Goal: Task Accomplishment & Management: Manage account settings

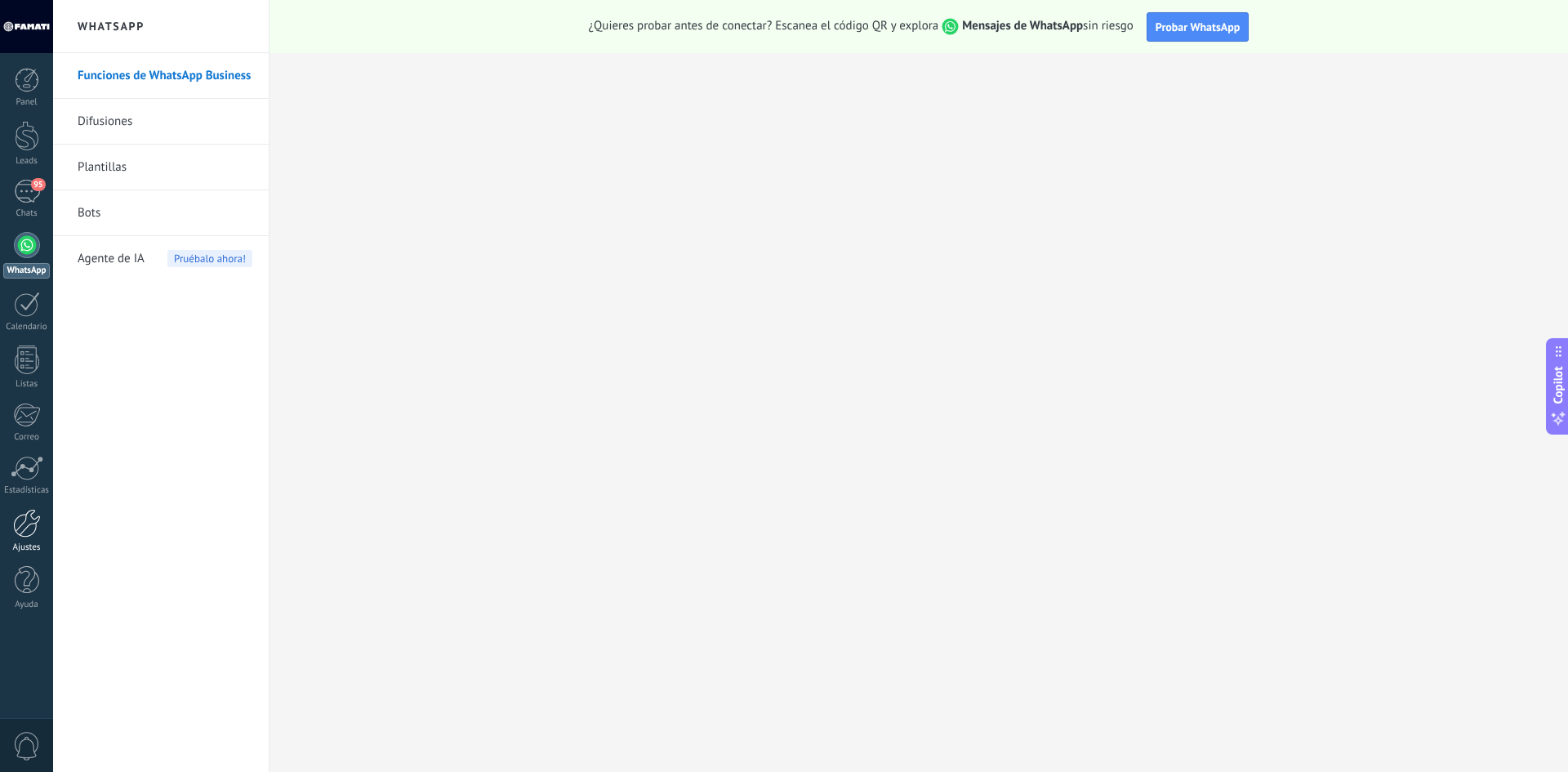
click at [34, 531] on div at bounding box center [26, 522] width 27 height 28
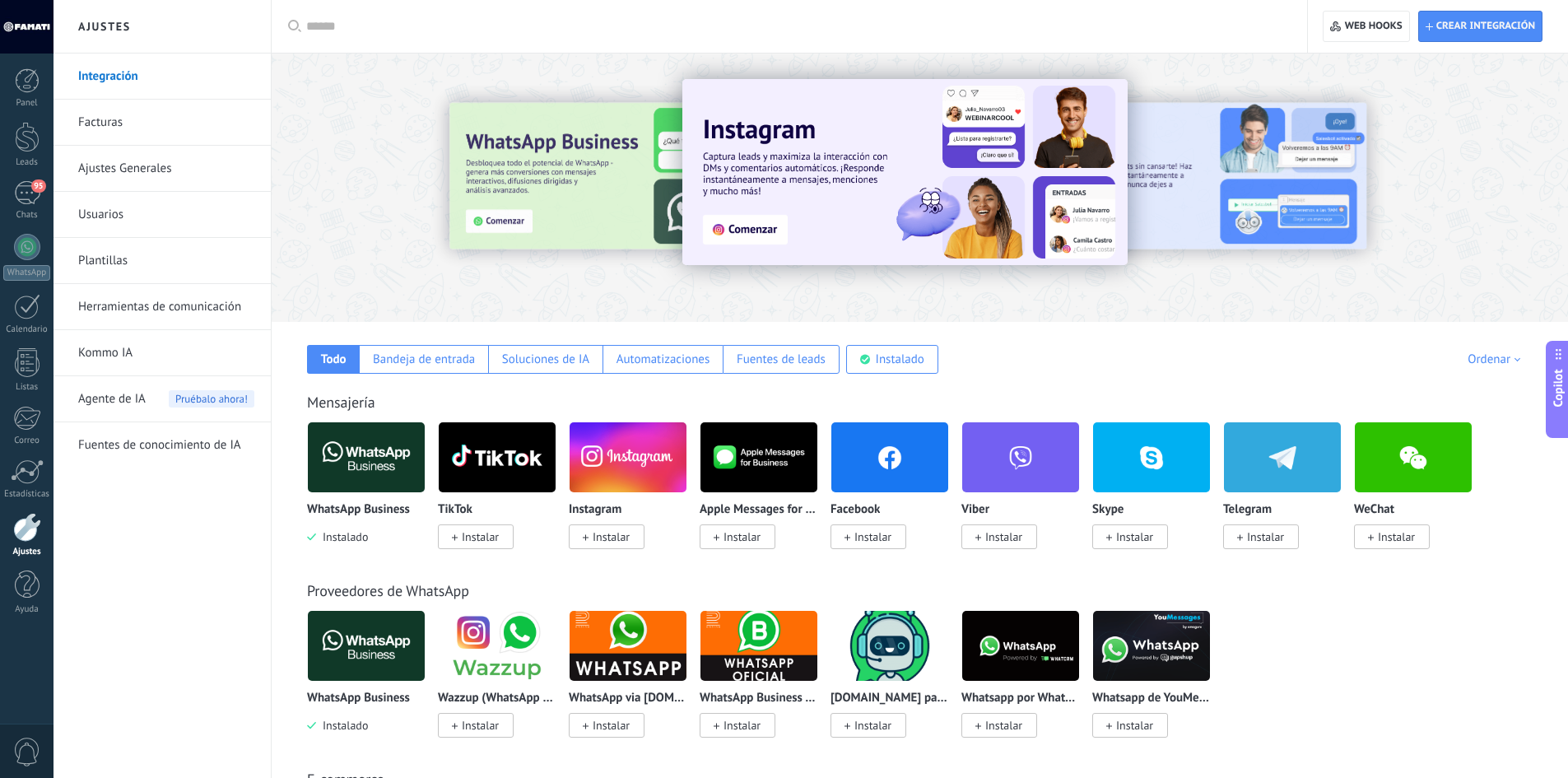
click at [128, 224] on link "Usuarios" at bounding box center [166, 214] width 176 height 46
